Goal: Share content: Share content

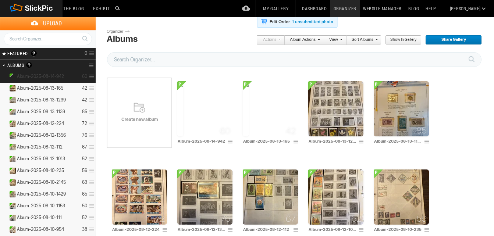
click at [52, 74] on span "Album-2025-08-14-942" at bounding box center [40, 77] width 47 height 6
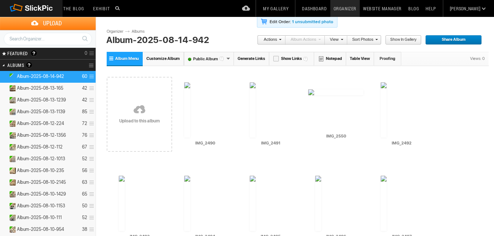
click at [247, 58] on link "Generate Links" at bounding box center [251, 59] width 35 height 14
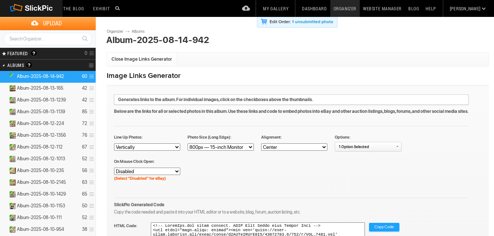
click at [384, 225] on span "Copy Code" at bounding box center [385, 228] width 20 height 10
